Goal: Task Accomplishment & Management: Manage account settings

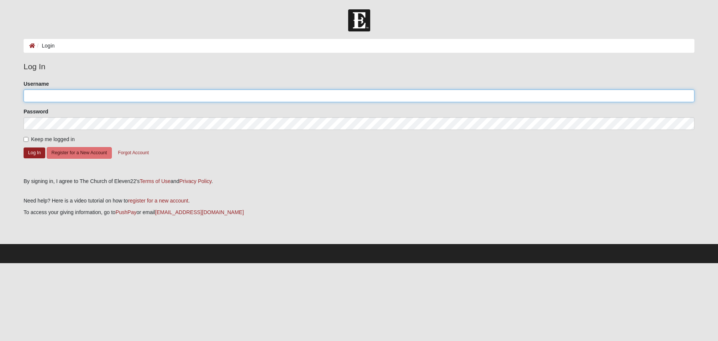
click at [100, 96] on input "Username" at bounding box center [359, 95] width 671 height 13
type input "Hekkert"
click at [45, 139] on span "Keep me logged in" at bounding box center [53, 139] width 44 height 6
click at [28, 139] on input "Keep me logged in" at bounding box center [26, 139] width 5 height 5
checkbox input "true"
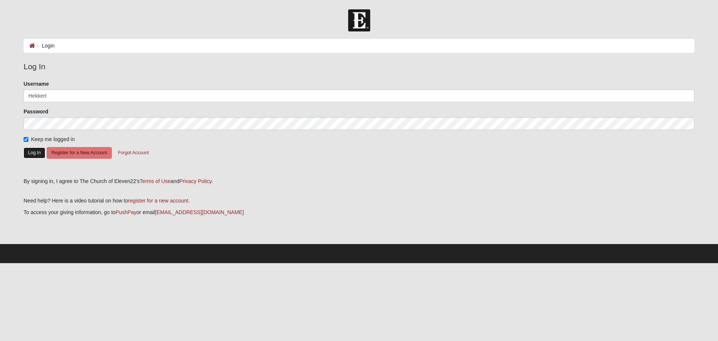
click at [36, 153] on button "Log In" at bounding box center [35, 152] width 22 height 11
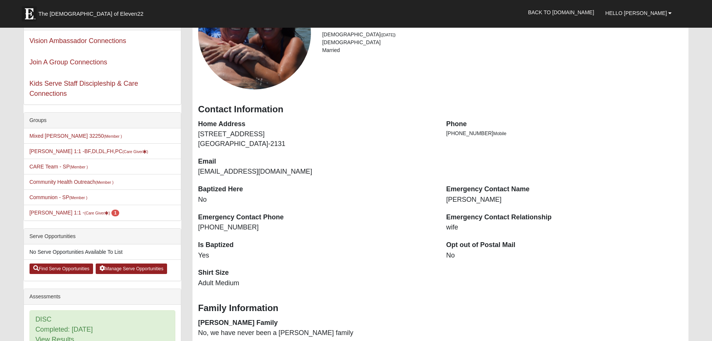
scroll to position [75, 0]
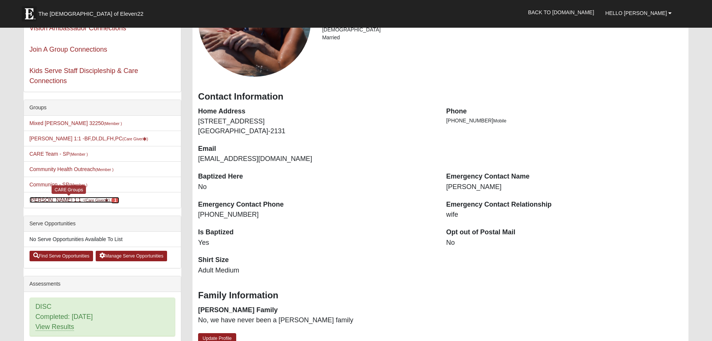
click at [69, 197] on link "Erik Hekkert 1:1 - (Care Giver ) 1" at bounding box center [75, 200] width 90 height 6
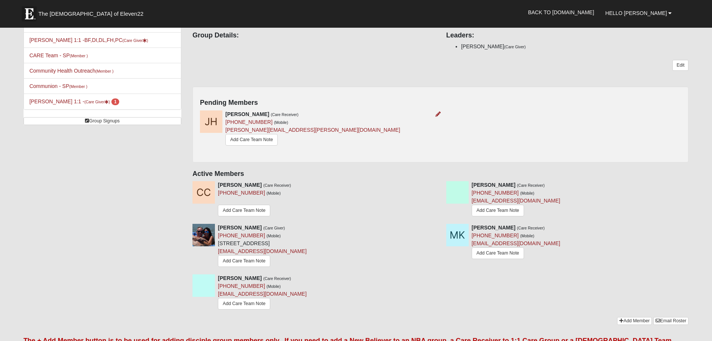
scroll to position [75, 0]
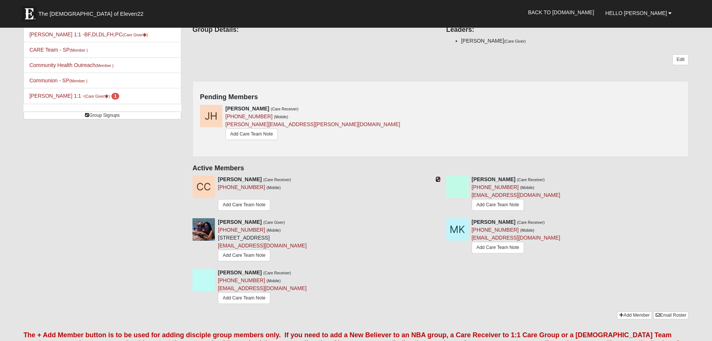
click at [437, 177] on icon at bounding box center [438, 178] width 5 height 5
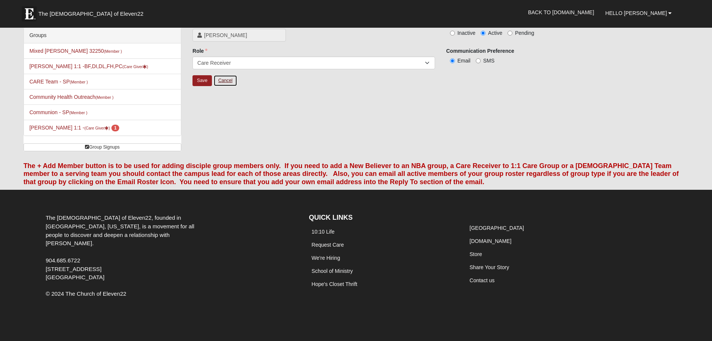
click at [228, 79] on link "Cancel" at bounding box center [225, 81] width 24 height 12
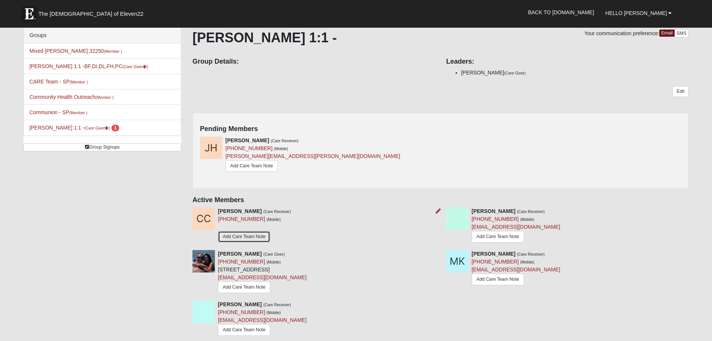
click at [254, 232] on link "Add Care Team Note" at bounding box center [244, 237] width 52 height 12
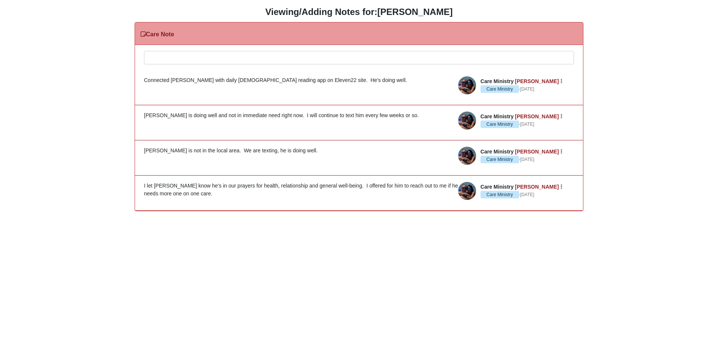
click at [199, 59] on div at bounding box center [358, 67] width 429 height 33
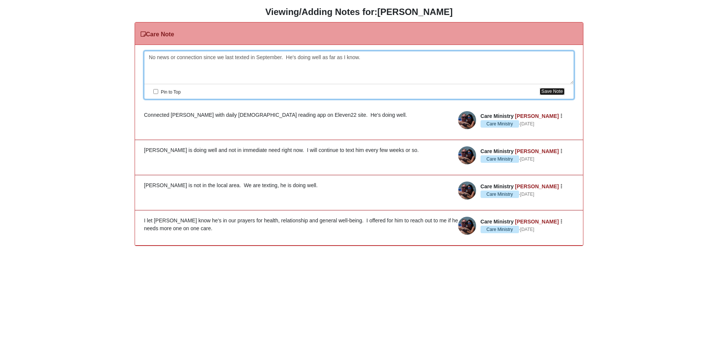
click at [547, 91] on button "Save Note" at bounding box center [551, 91] width 25 height 7
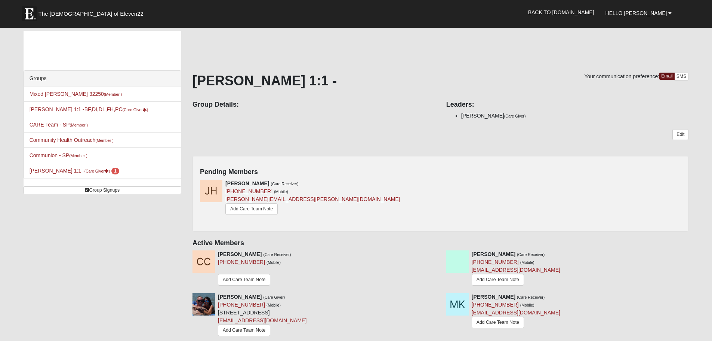
scroll to position [43, 0]
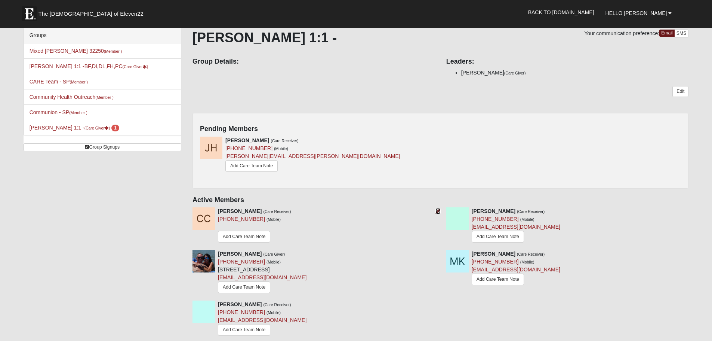
click at [436, 209] on icon at bounding box center [438, 210] width 5 height 5
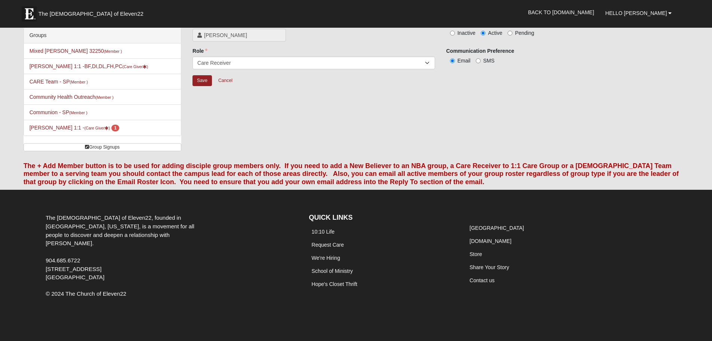
click at [461, 33] on span "Inactive" at bounding box center [467, 33] width 18 height 6
click at [455, 33] on input "Inactive" at bounding box center [452, 33] width 5 height 5
radio input "true"
click at [204, 79] on input "Save" at bounding box center [202, 80] width 19 height 11
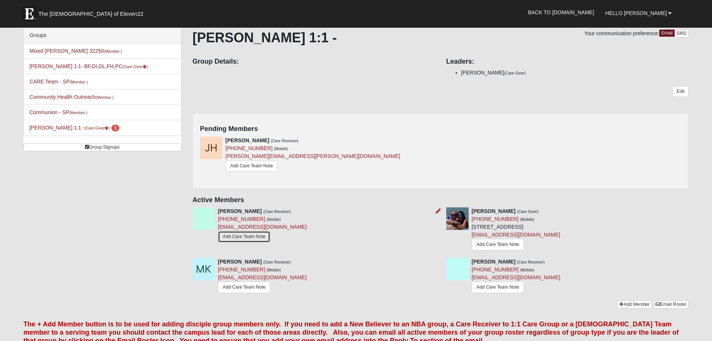
click at [253, 233] on link "Add Care Team Note" at bounding box center [244, 237] width 52 height 12
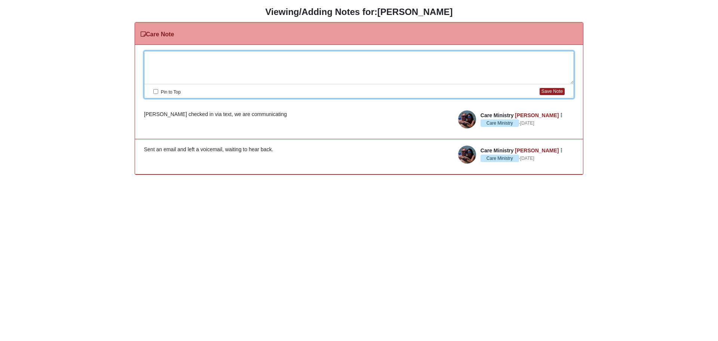
click at [215, 55] on div at bounding box center [358, 67] width 429 height 33
click at [546, 92] on button "Save Note" at bounding box center [551, 91] width 25 height 7
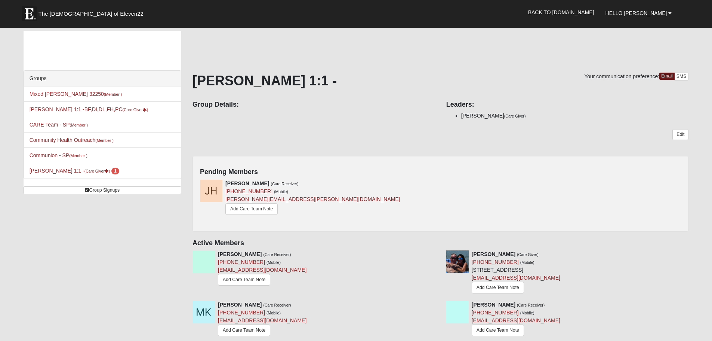
scroll to position [43, 0]
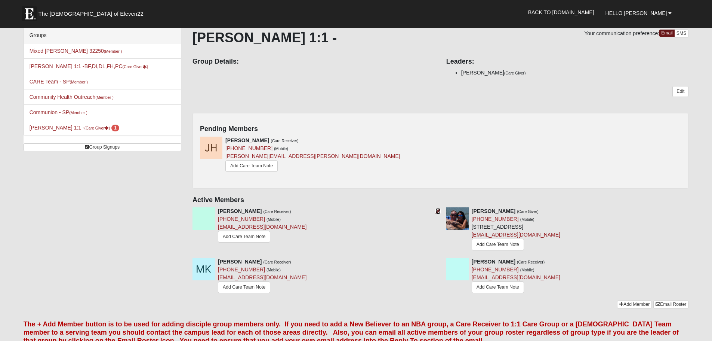
click at [437, 209] on icon at bounding box center [438, 210] width 5 height 5
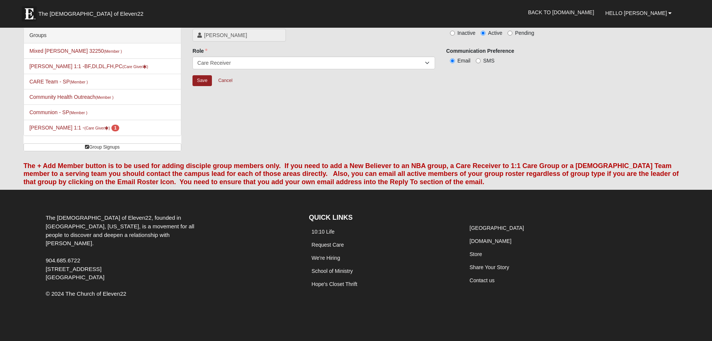
click at [465, 33] on span "Inactive" at bounding box center [467, 33] width 18 height 6
click at [455, 33] on input "Inactive" at bounding box center [452, 33] width 5 height 5
radio input "true"
click at [201, 81] on input "Save" at bounding box center [202, 80] width 19 height 11
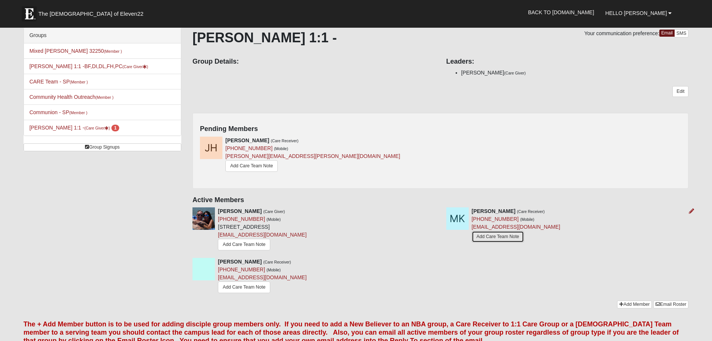
click at [505, 233] on link "Add Care Team Note" at bounding box center [498, 237] width 52 height 12
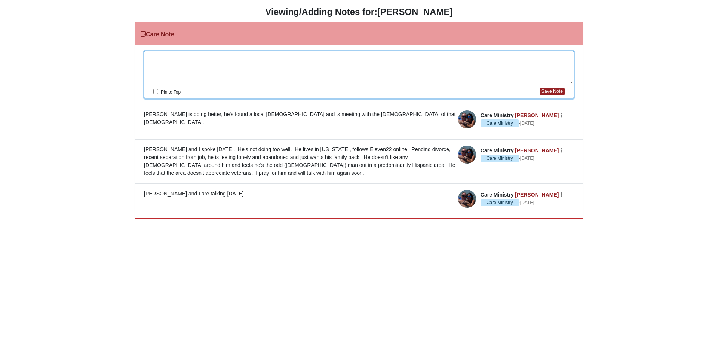
click at [243, 60] on div at bounding box center [358, 67] width 429 height 33
click at [546, 90] on button "Save Note" at bounding box center [551, 91] width 25 height 7
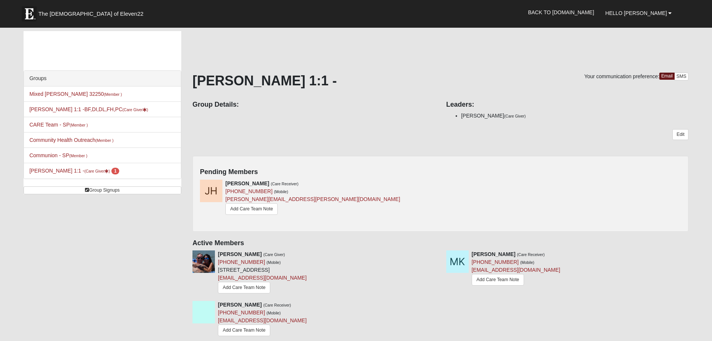
scroll to position [43, 0]
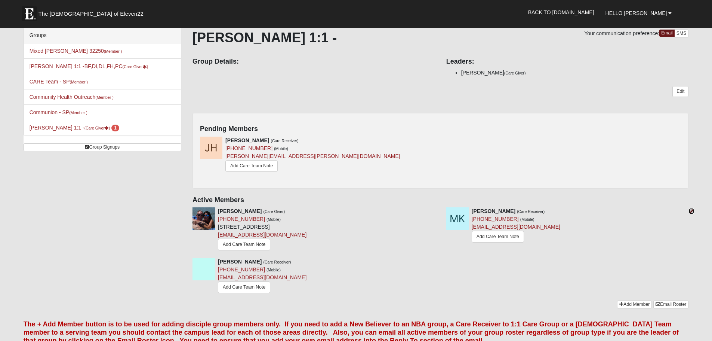
click at [692, 208] on icon at bounding box center [691, 210] width 5 height 5
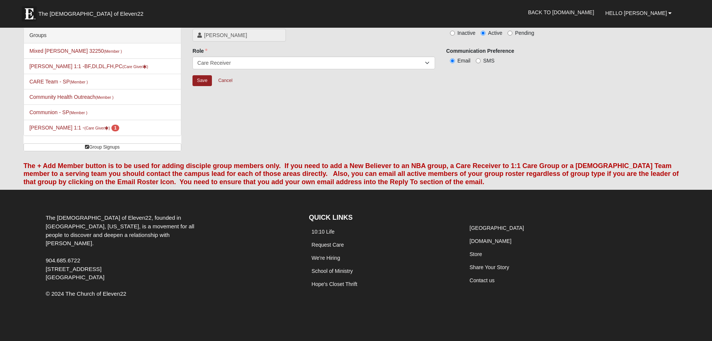
click at [470, 33] on span "Inactive" at bounding box center [467, 33] width 18 height 6
click at [455, 33] on input "Inactive" at bounding box center [452, 33] width 5 height 5
radio input "true"
click at [201, 77] on input "Save" at bounding box center [202, 80] width 19 height 11
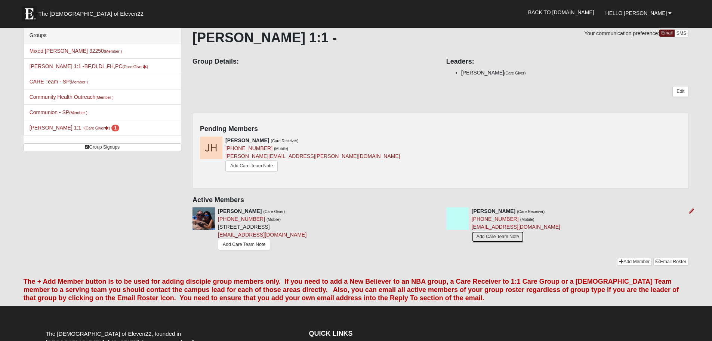
click at [483, 231] on link "Add Care Team Note" at bounding box center [498, 237] width 52 height 12
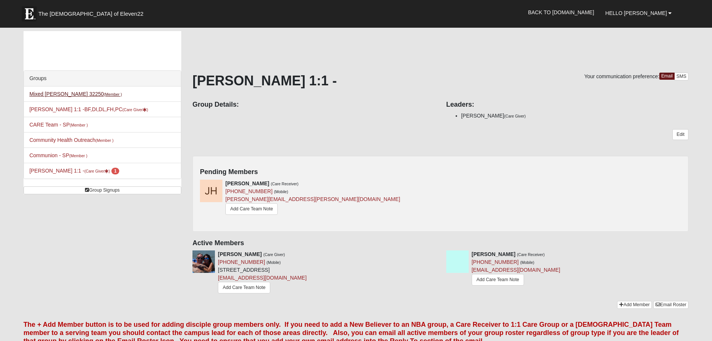
scroll to position [43, 0]
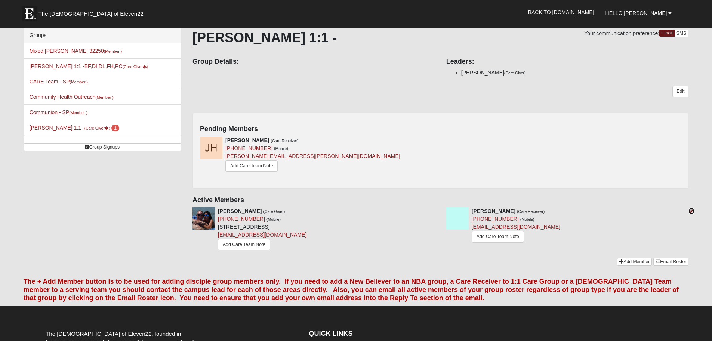
click at [689, 208] on icon at bounding box center [691, 210] width 5 height 5
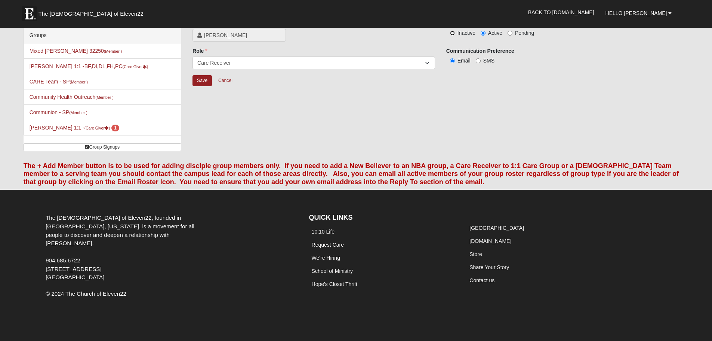
click at [453, 32] on input "Inactive" at bounding box center [452, 33] width 5 height 5
radio input "true"
click at [207, 81] on input "Save" at bounding box center [202, 80] width 19 height 11
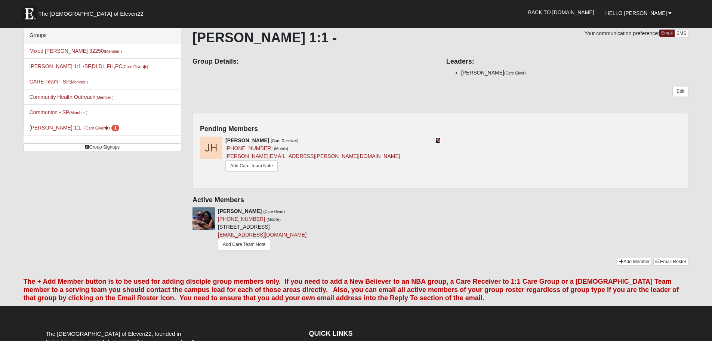
click at [438, 140] on icon at bounding box center [438, 140] width 5 height 5
click at [252, 166] on link "Add Care Team Note" at bounding box center [251, 166] width 52 height 12
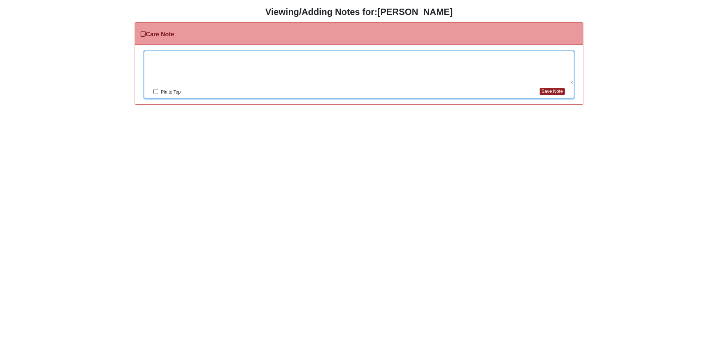
click at [253, 54] on div at bounding box center [358, 67] width 429 height 33
click at [560, 94] on button "Save Note" at bounding box center [551, 91] width 25 height 7
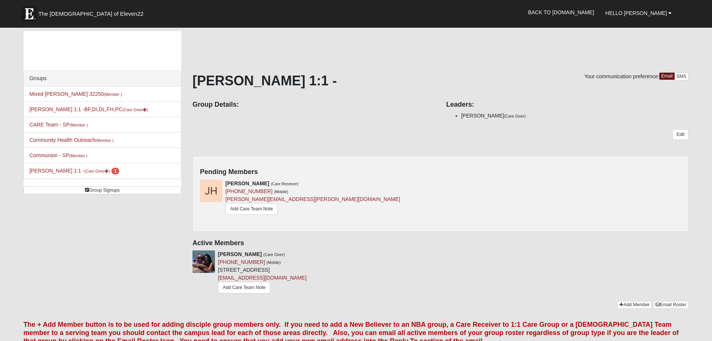
scroll to position [43, 0]
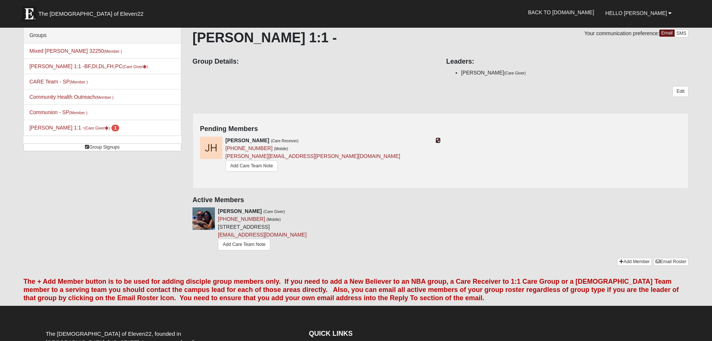
click at [437, 141] on icon at bounding box center [438, 140] width 5 height 5
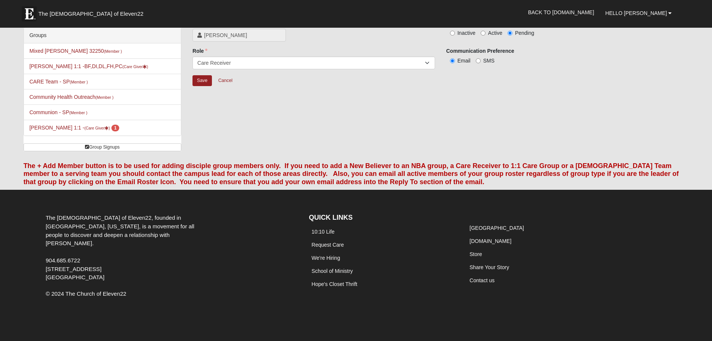
click at [464, 34] on span "Inactive" at bounding box center [467, 33] width 18 height 6
click at [455, 34] on input "Inactive" at bounding box center [452, 33] width 5 height 5
radio input "true"
click at [207, 80] on input "Save" at bounding box center [202, 80] width 19 height 11
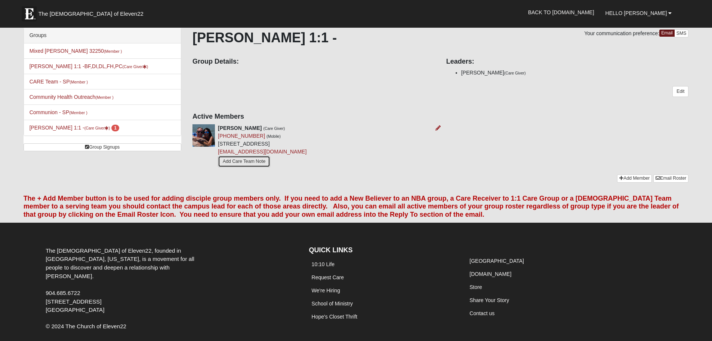
click at [263, 159] on link "Add Care Team Note" at bounding box center [244, 162] width 52 height 12
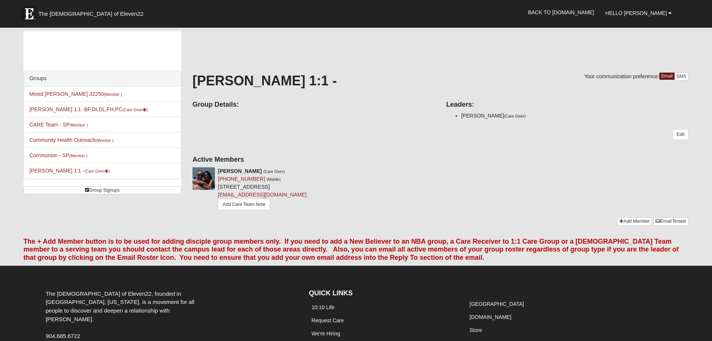
scroll to position [43, 0]
